Goal: Task Accomplishment & Management: Manage account settings

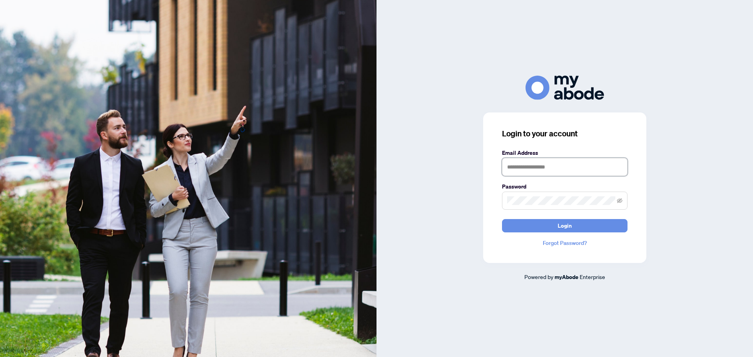
click at [516, 167] on input "text" at bounding box center [564, 167] width 125 height 18
type input "**********"
click at [527, 196] on span at bounding box center [564, 201] width 125 height 18
click at [619, 200] on icon "eye-invisible" at bounding box center [619, 200] width 5 height 5
click at [502, 219] on button "Login" at bounding box center [564, 225] width 125 height 13
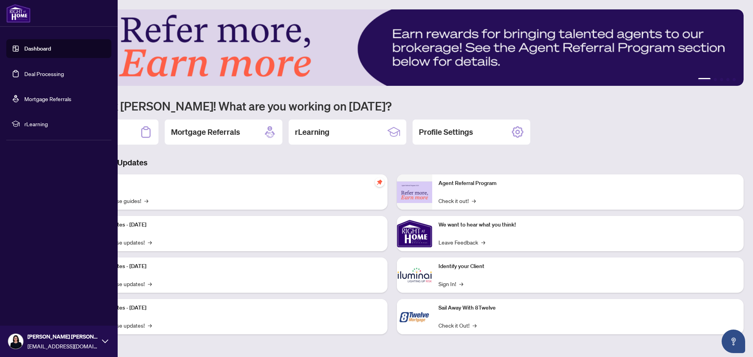
click at [24, 74] on link "Deal Processing" at bounding box center [44, 73] width 40 height 7
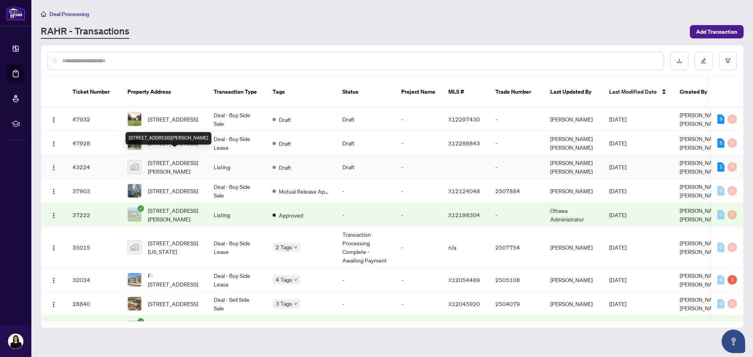
click at [165, 158] on span "[STREET_ADDRESS][PERSON_NAME]" at bounding box center [174, 166] width 53 height 17
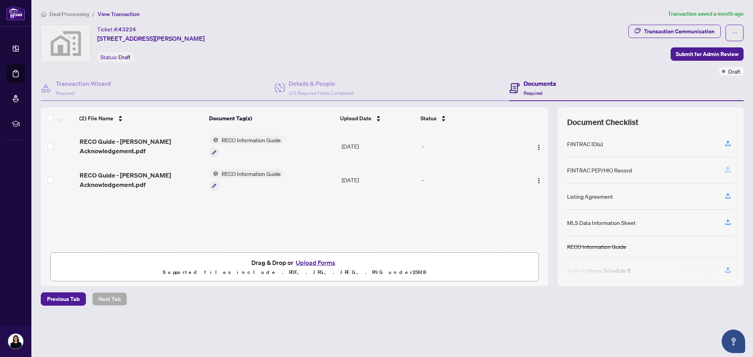
click at [728, 169] on icon "button" at bounding box center [727, 169] width 3 height 4
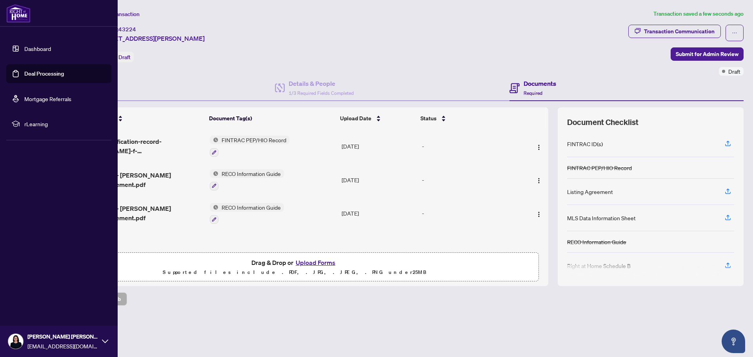
click at [37, 73] on link "Deal Processing" at bounding box center [44, 73] width 40 height 7
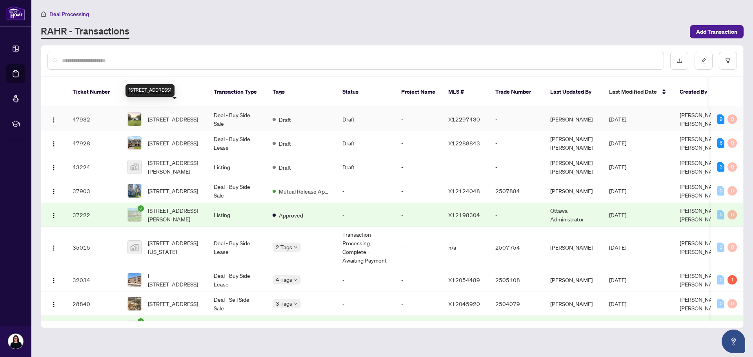
click at [193, 115] on span "[STREET_ADDRESS]" at bounding box center [173, 119] width 50 height 9
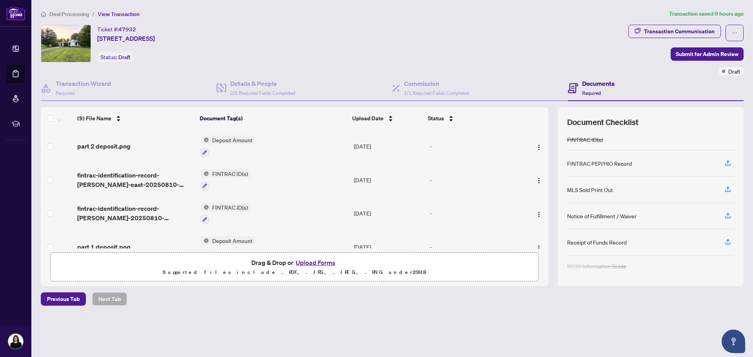
scroll to position [70, 0]
click at [314, 260] on button "Upload Forms" at bounding box center [315, 263] width 44 height 10
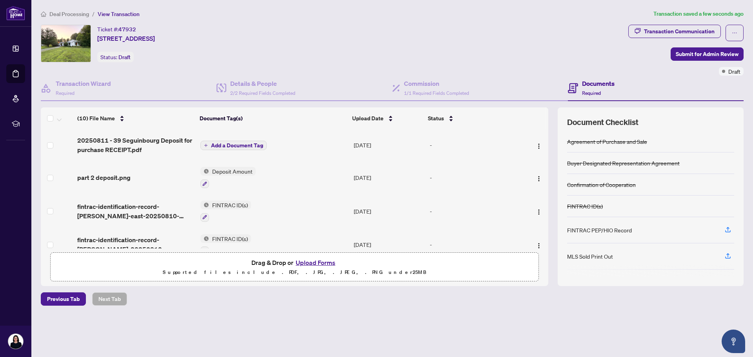
click at [245, 143] on span "Add a Document Tag" at bounding box center [237, 145] width 52 height 5
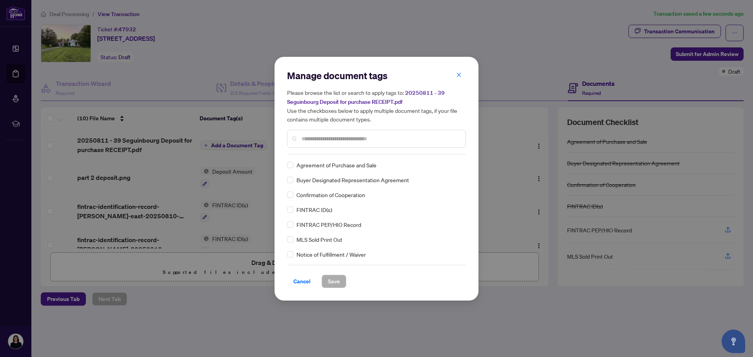
click at [313, 134] on input "text" at bounding box center [380, 138] width 158 height 9
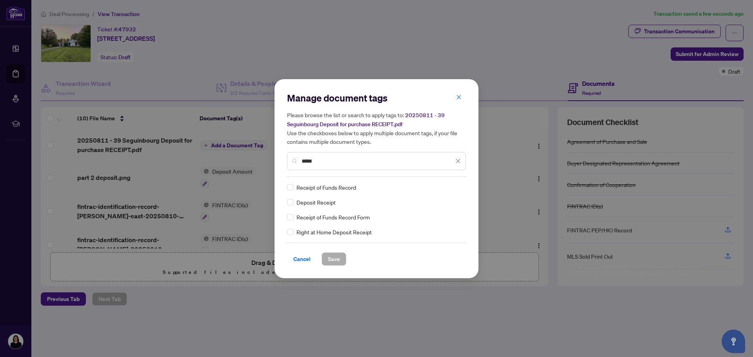
type input "*****"
click at [330, 256] on span "Save" at bounding box center [334, 259] width 12 height 13
